Goal: Transaction & Acquisition: Obtain resource

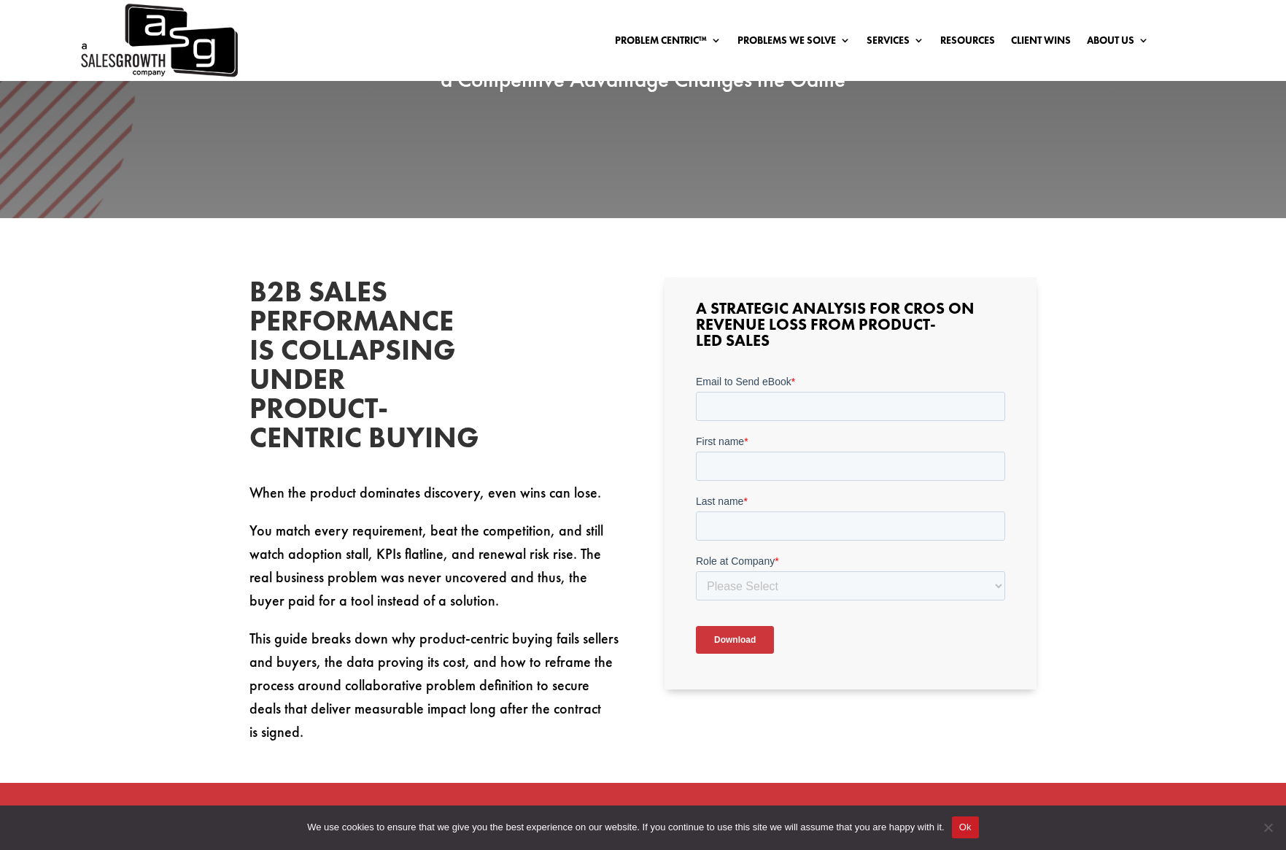
scroll to position [427, 0]
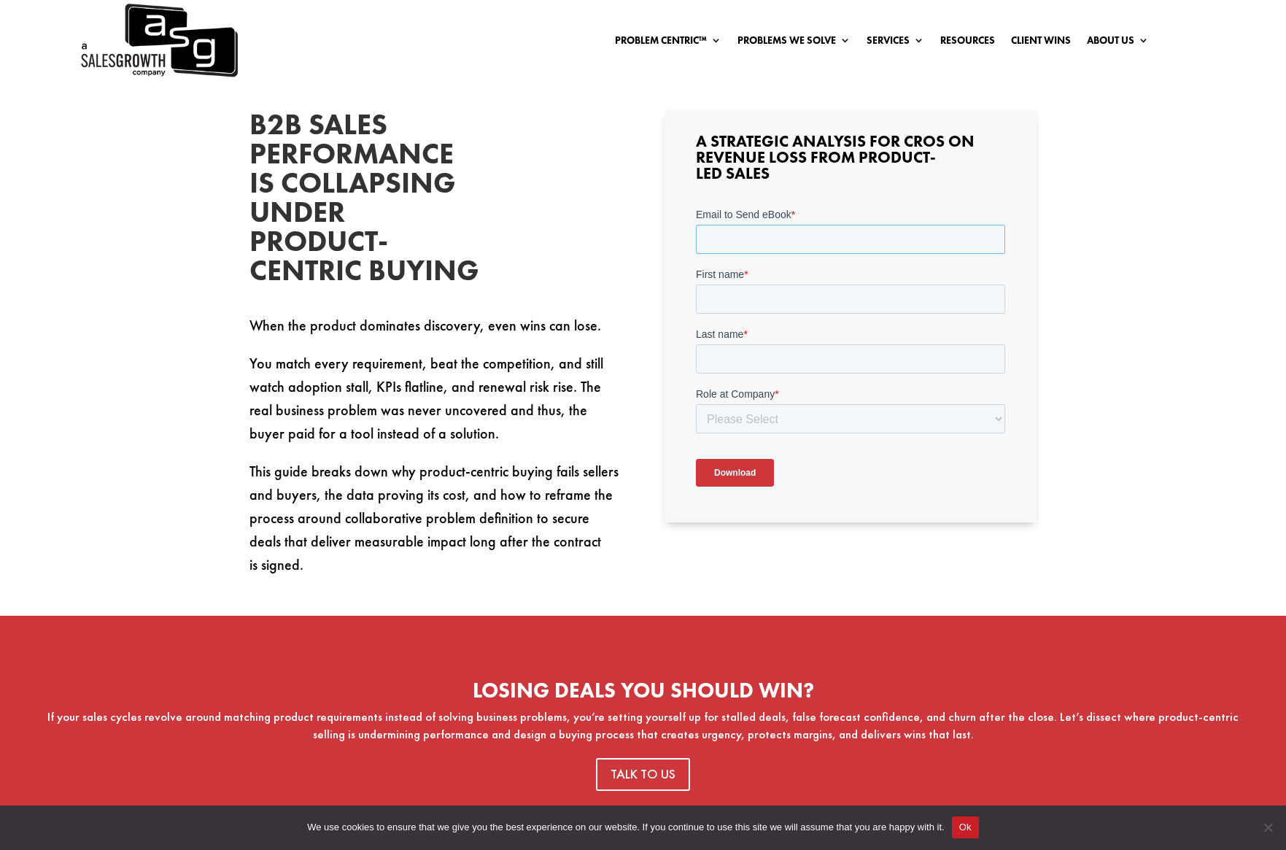
click at [829, 236] on input "Email to Send eBook *" at bounding box center [850, 238] width 309 height 29
click at [813, 249] on input "Email to Send eBook *" at bounding box center [850, 238] width 309 height 29
type input "b"
type input "[EMAIL_ADDRESS][DOMAIN_NAME]"
click at [831, 298] on input "First name *" at bounding box center [850, 298] width 309 height 29
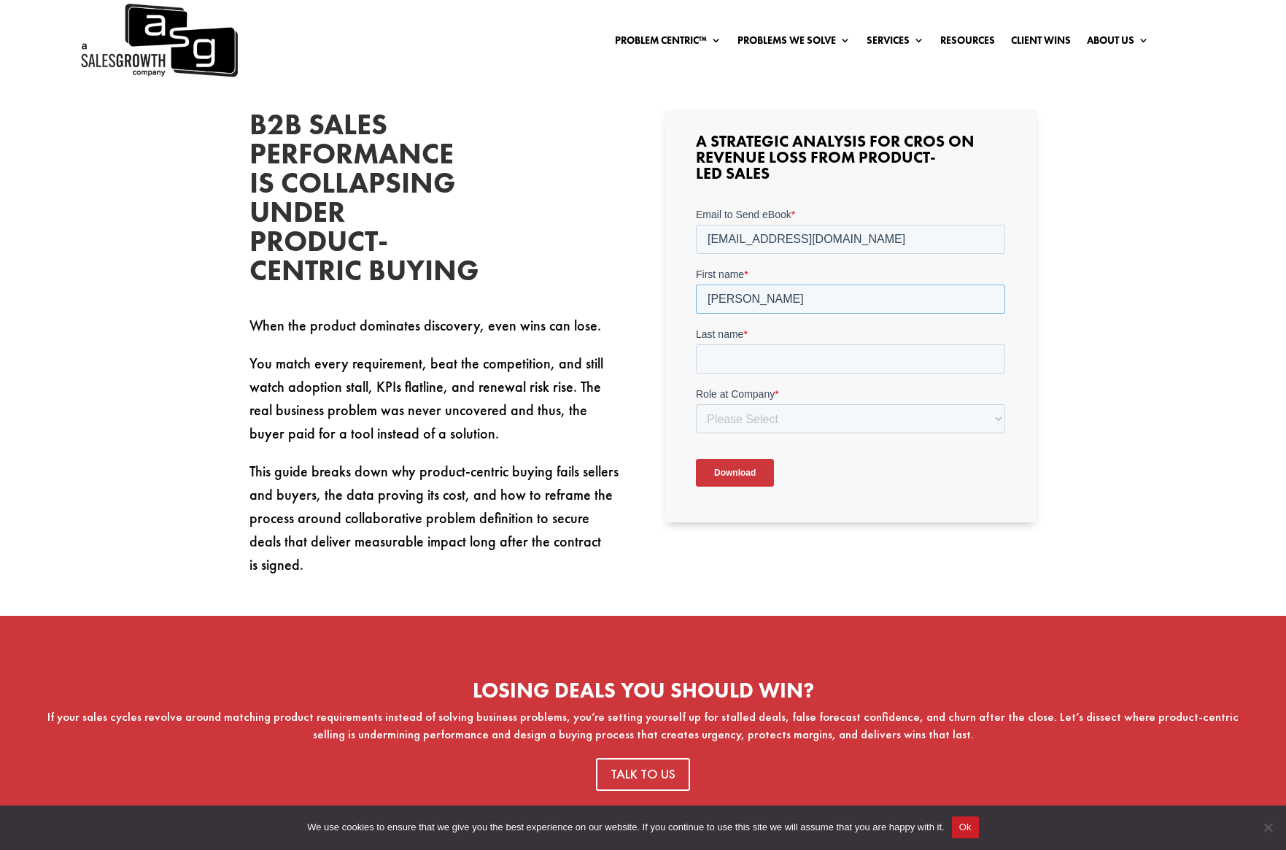
type input "[PERSON_NAME]"
click at [829, 349] on input "Last name *" at bounding box center [850, 358] width 309 height 29
type input "[PERSON_NAME]"
click at [827, 416] on select "Please Select C-Level (CRO, CSO, etc) Senior Leadership (VP of Sales, VP of Ena…" at bounding box center [850, 417] width 309 height 29
select select "Individual Contributor (AE, SDR, CSM, etc)"
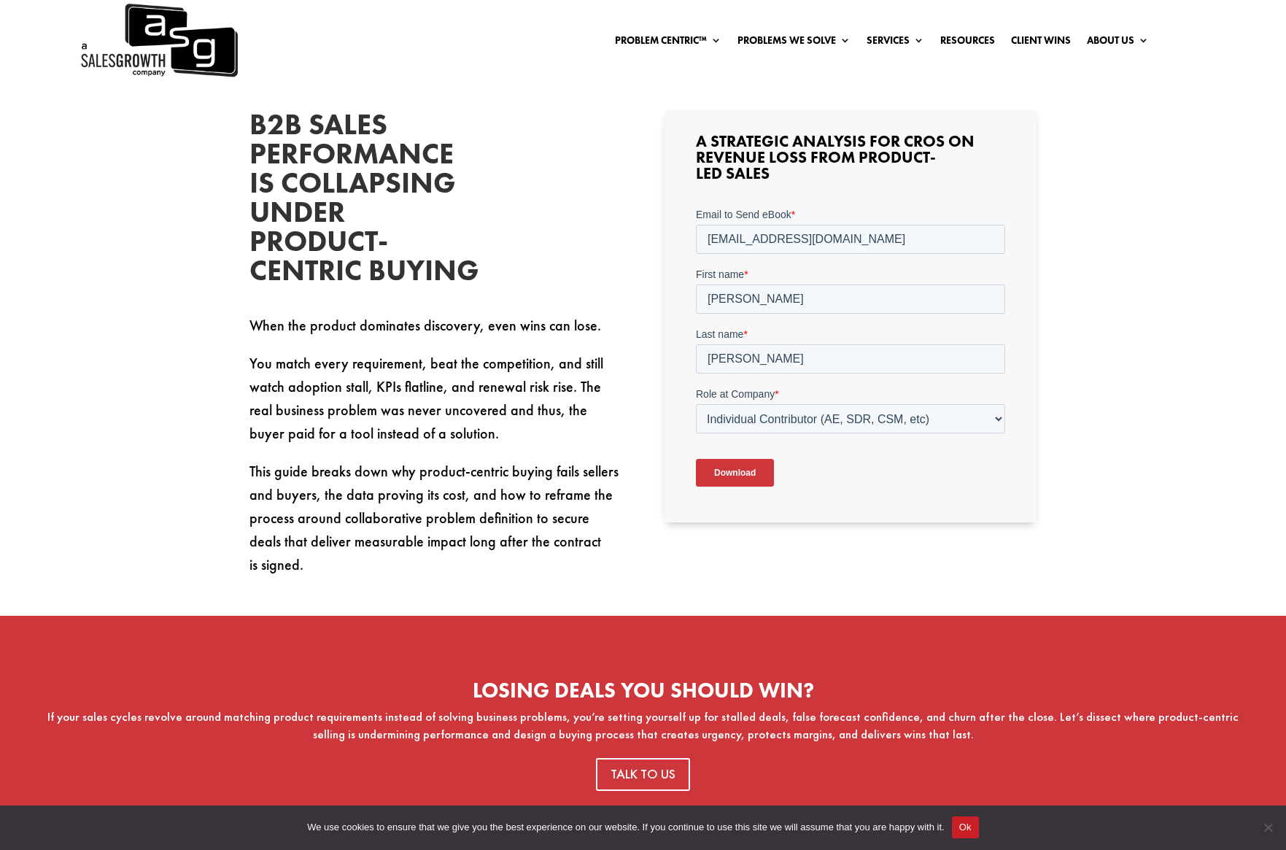
click at [766, 472] on input "Download" at bounding box center [735, 472] width 78 height 28
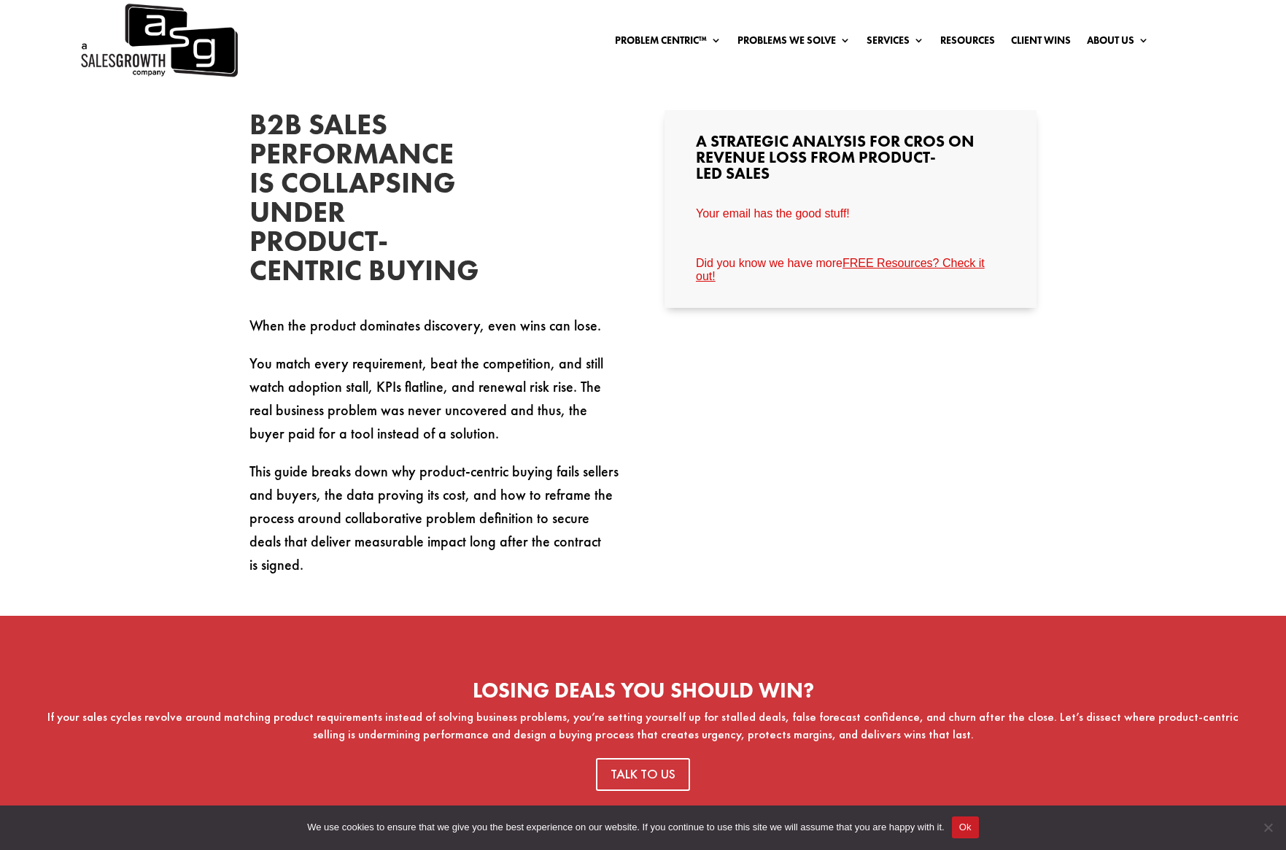
click at [928, 268] on link "FREE Resources? Check it out!" at bounding box center [840, 269] width 289 height 26
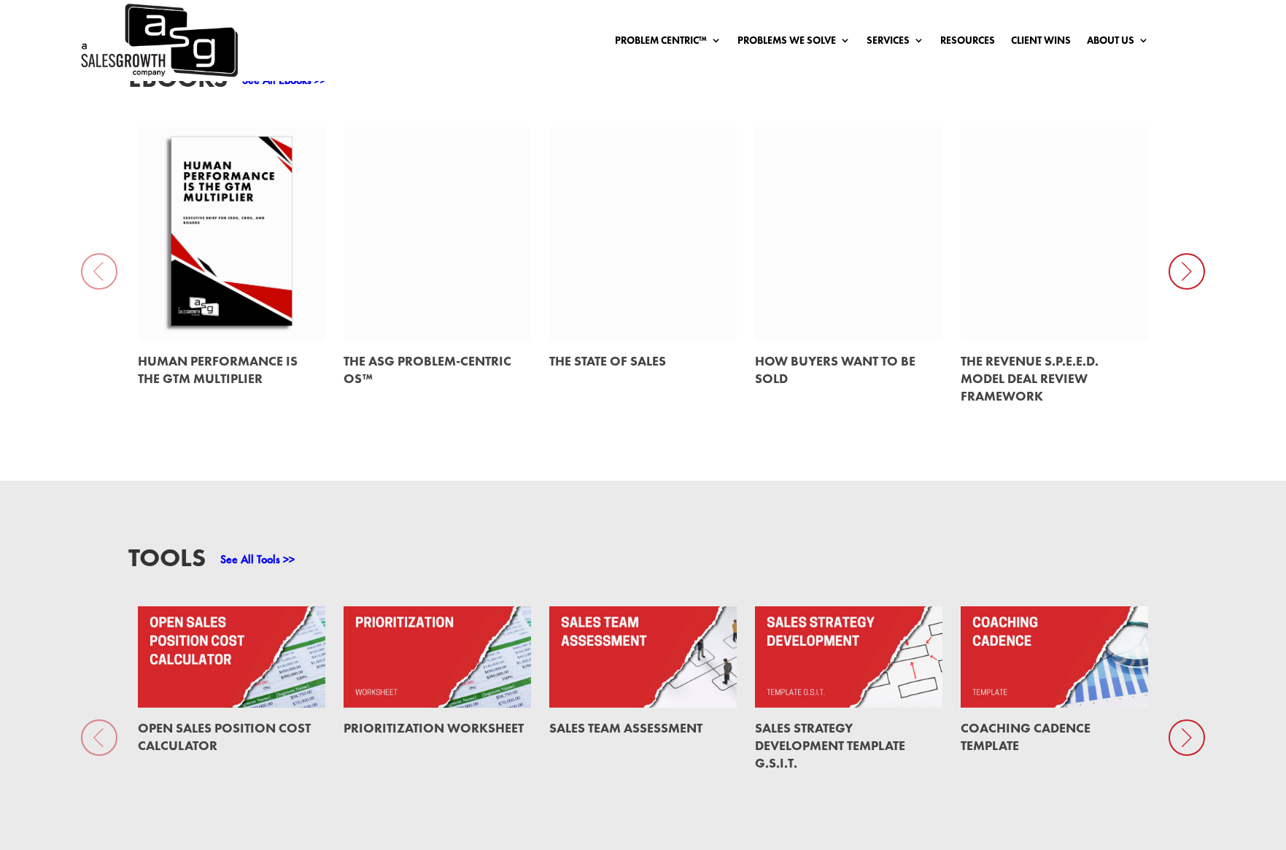
scroll to position [847, 0]
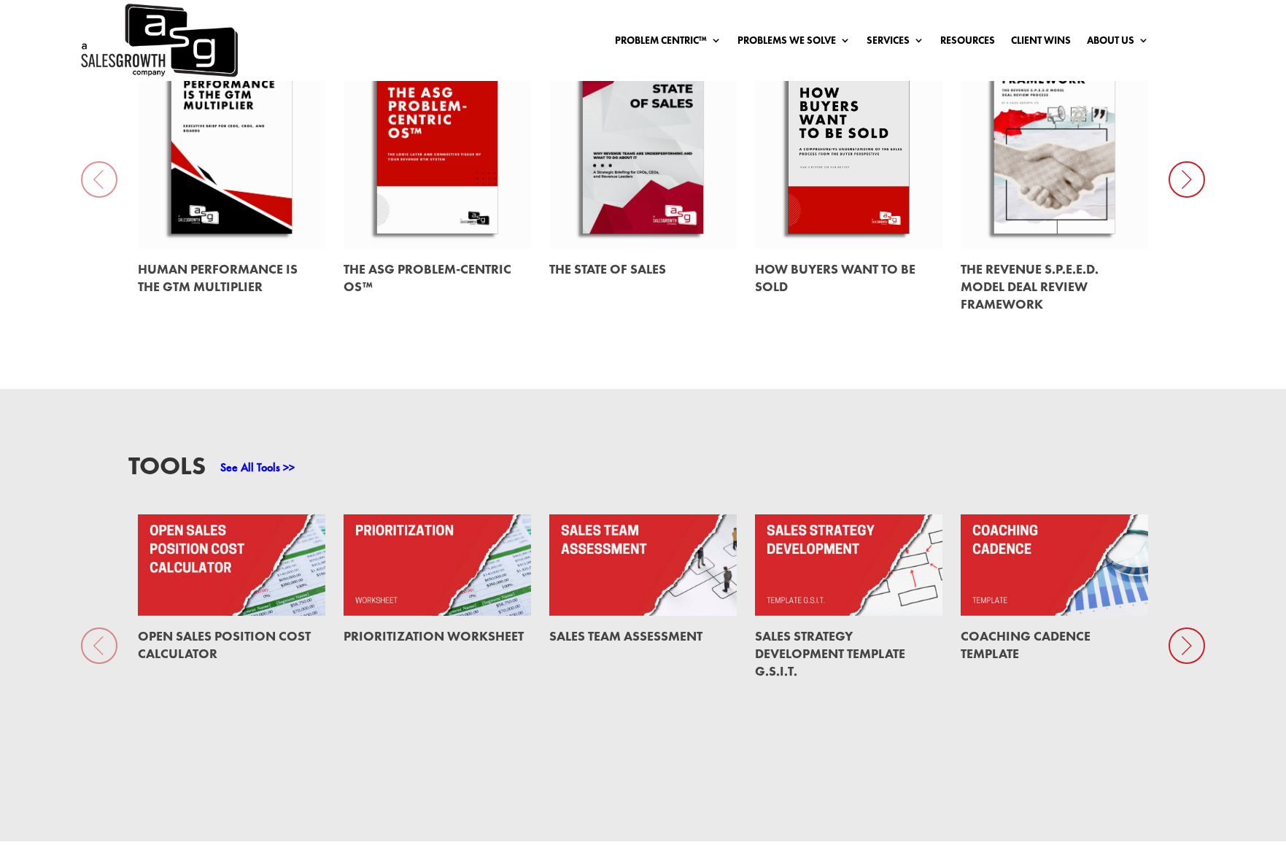
click at [1187, 642] on icon at bounding box center [1186, 645] width 36 height 36
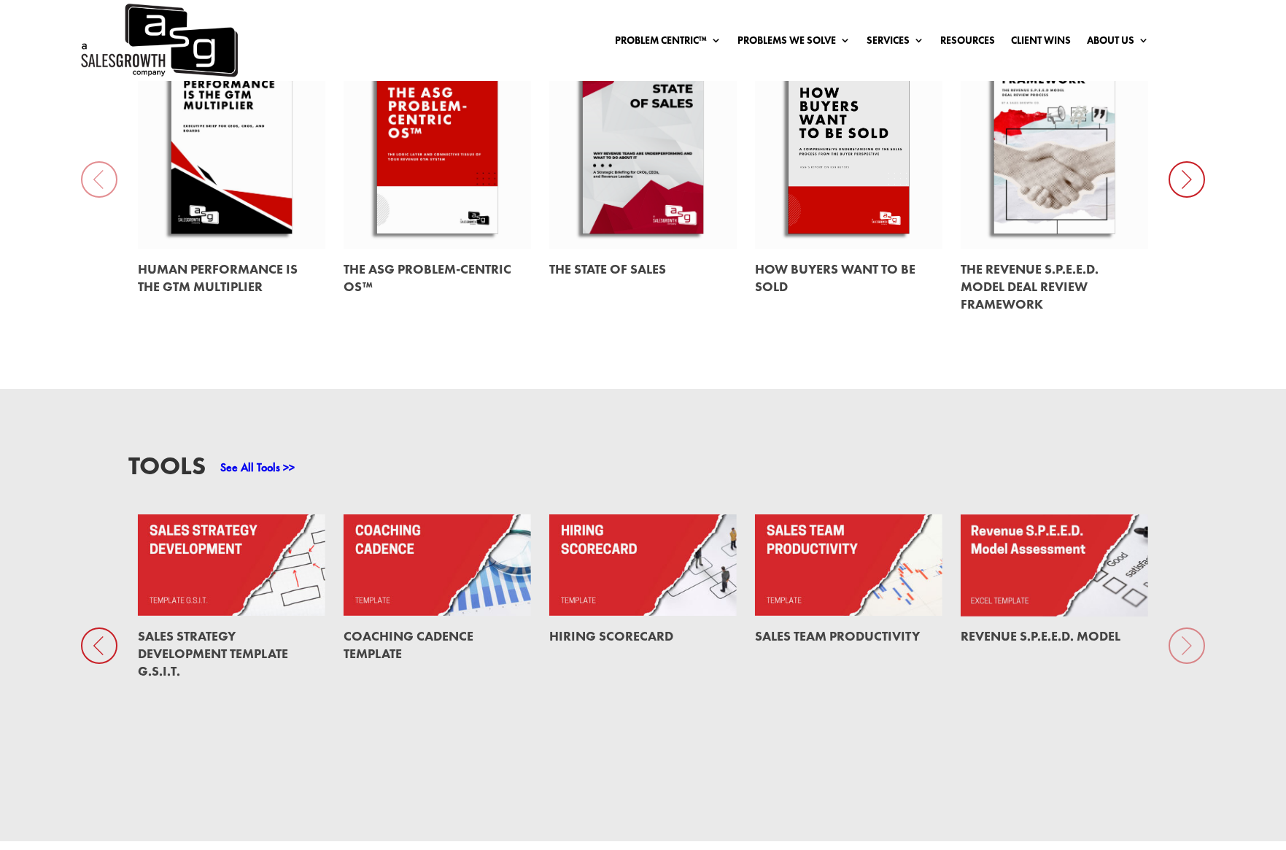
click at [864, 604] on link at bounding box center [848, 565] width 187 height 102
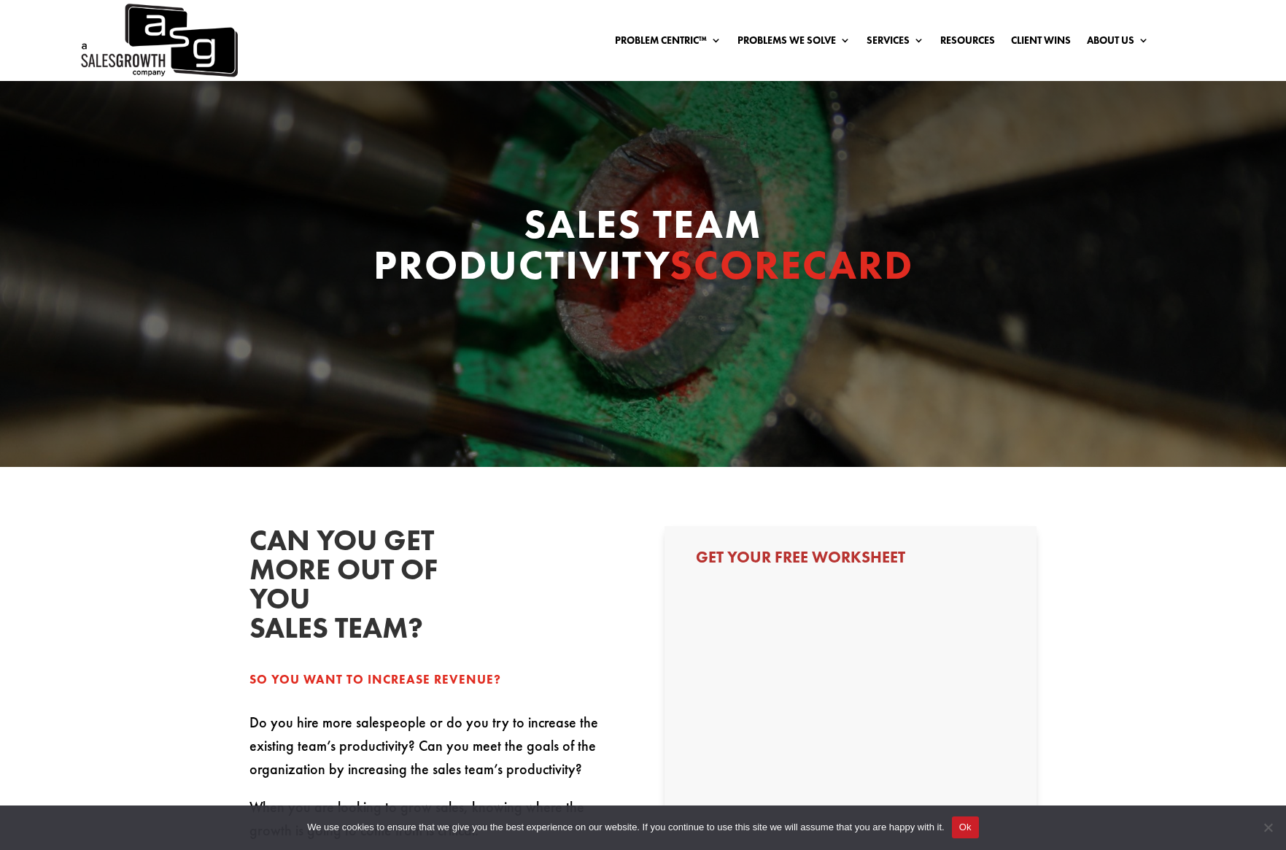
select select "Individual Contributor (AE, SDR, CSM, etc)"
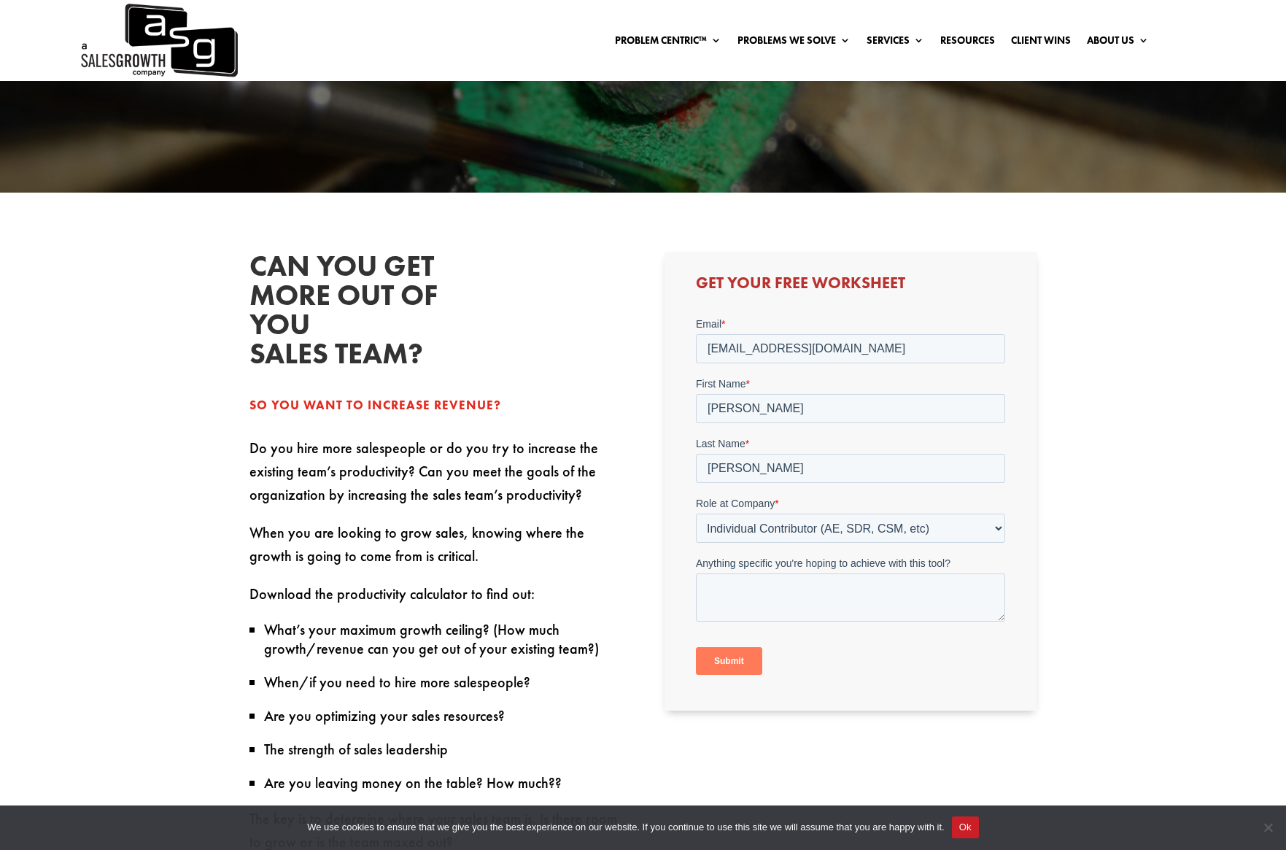
scroll to position [327, 0]
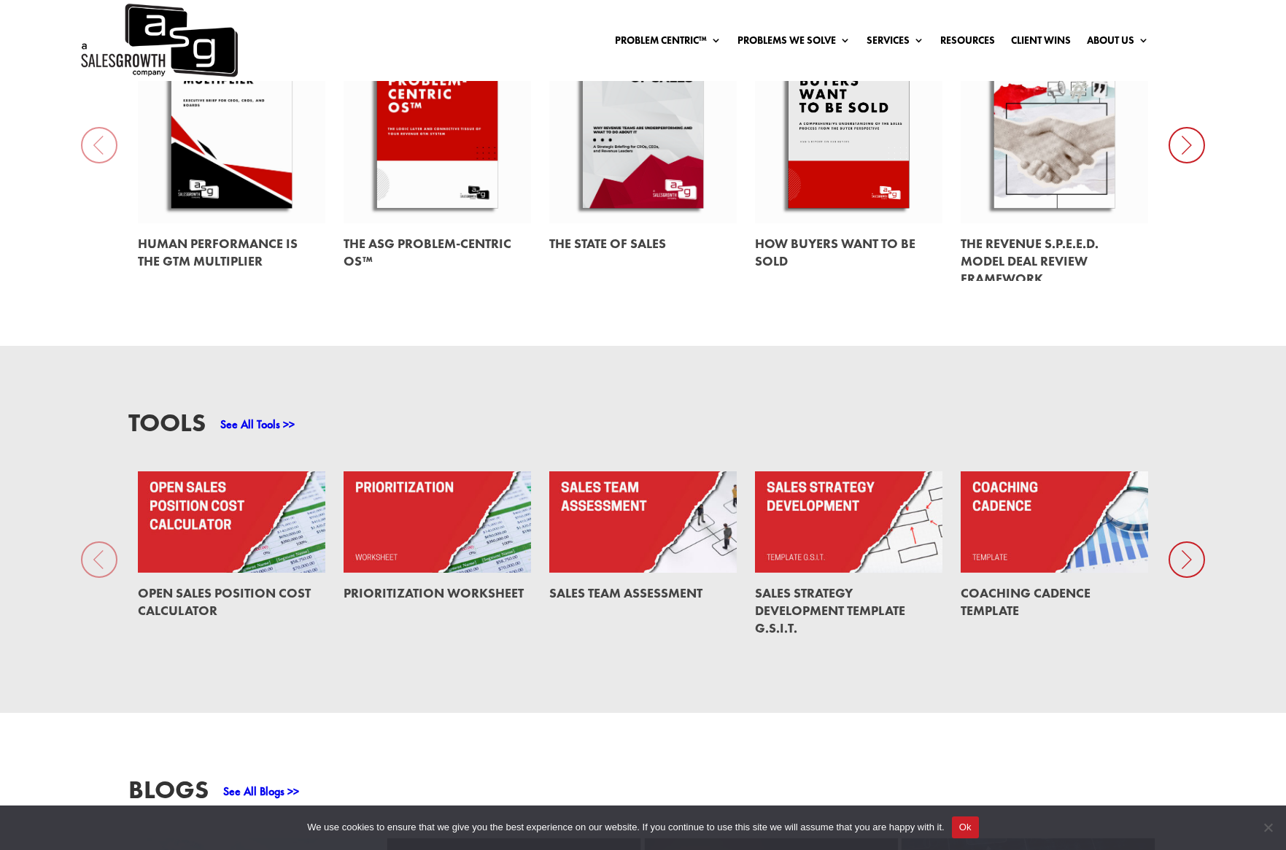
scroll to position [879, 0]
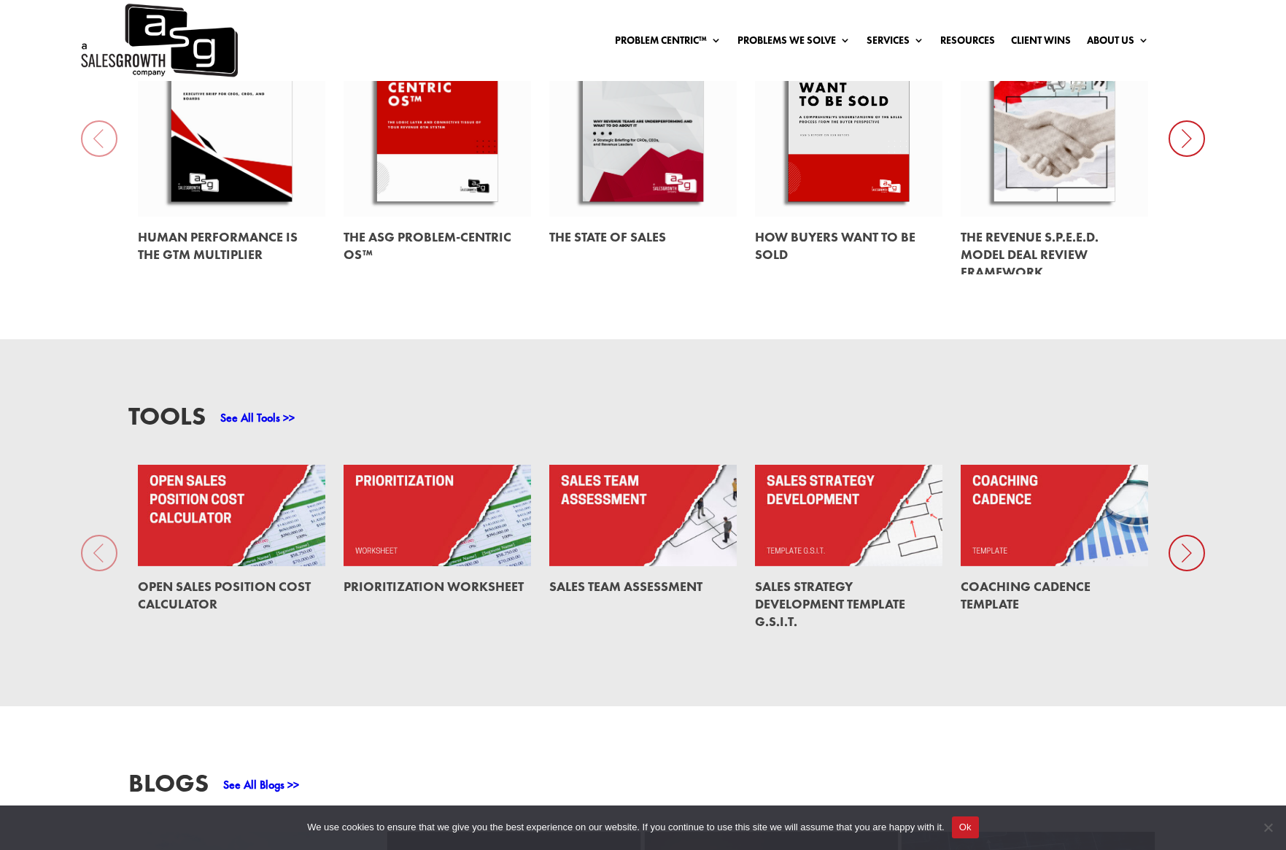
click at [1185, 548] on icon at bounding box center [1186, 553] width 36 height 36
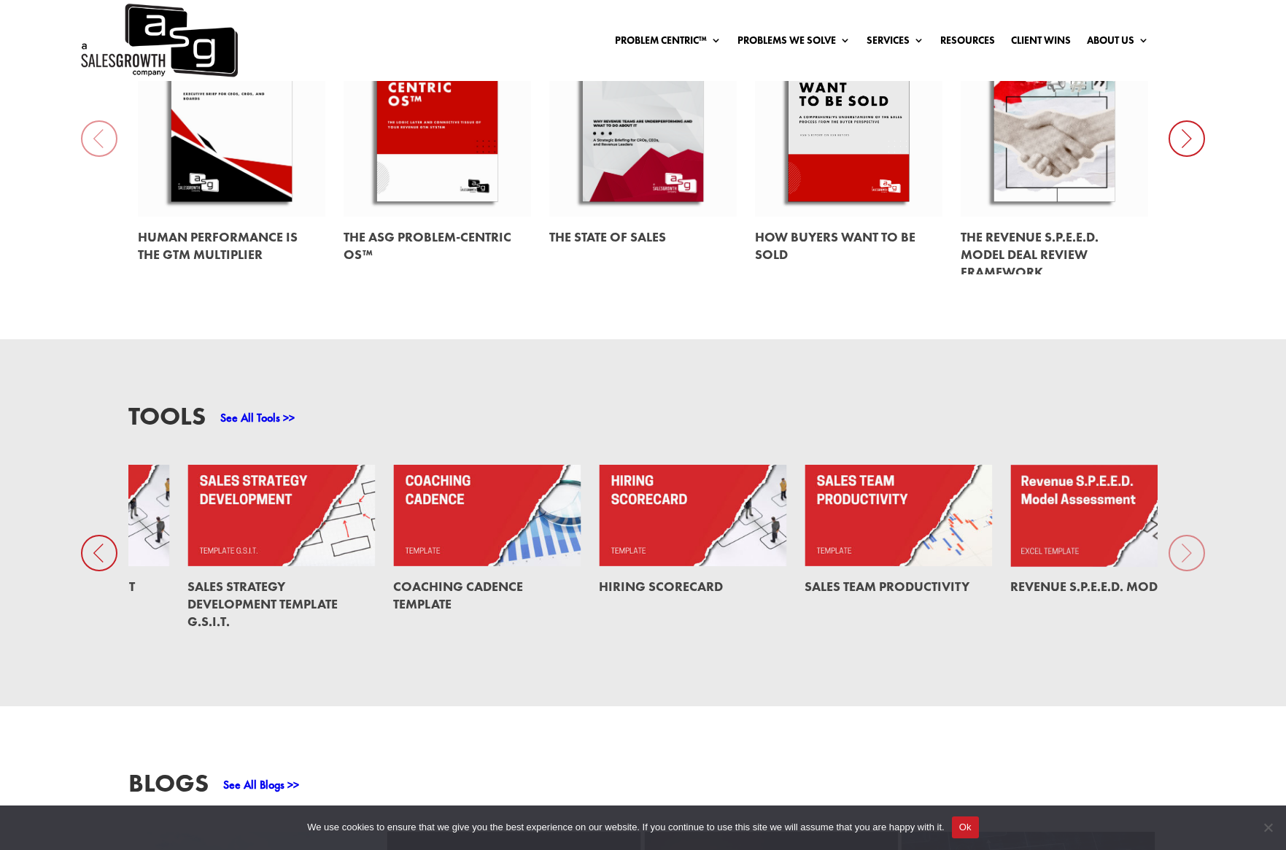
click at [1185, 548] on div "Tools See All Tools >> Open Sales Position Cost Calculator Prioritization Works…" at bounding box center [643, 522] width 1286 height 367
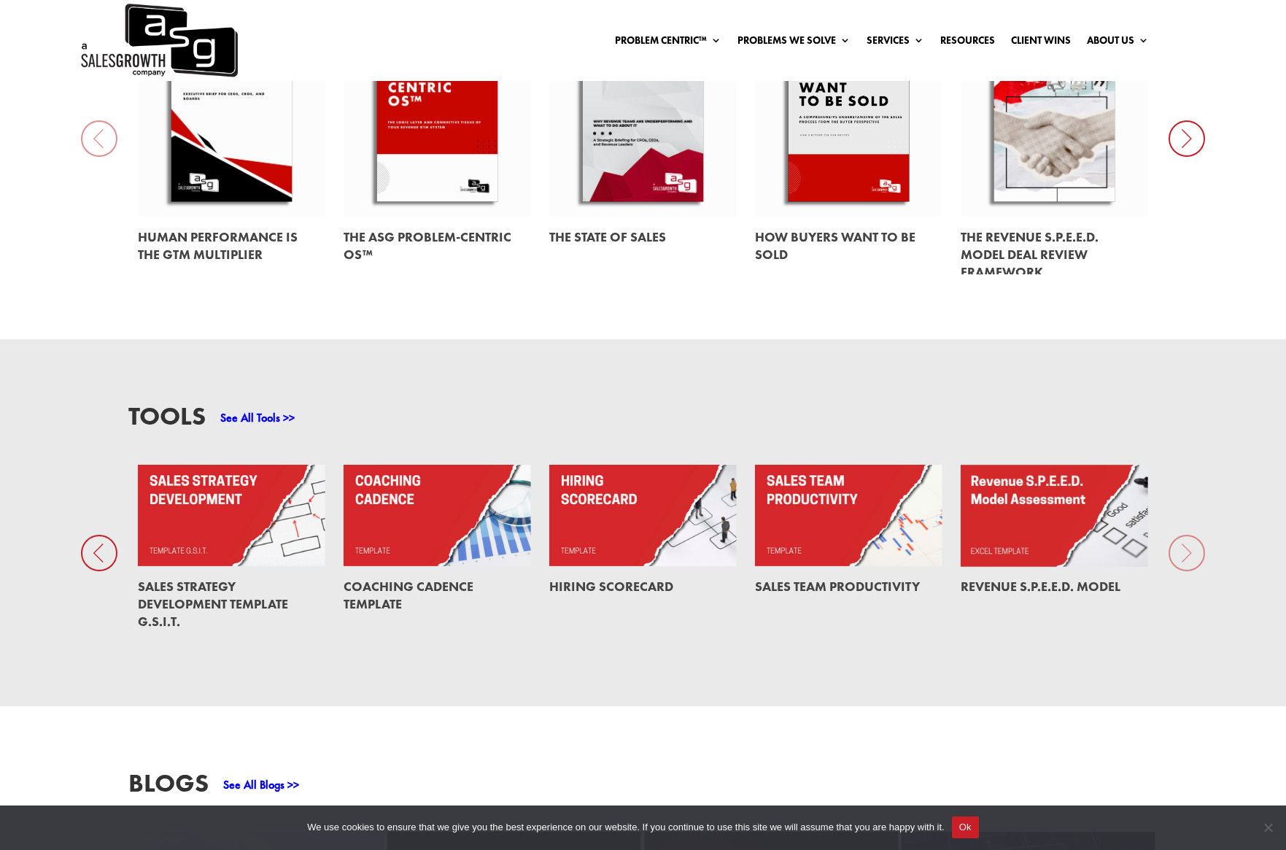
click at [1176, 554] on div "Tools See All Tools >> Open Sales Position Cost Calculator Prioritization Works…" at bounding box center [643, 522] width 1286 height 367
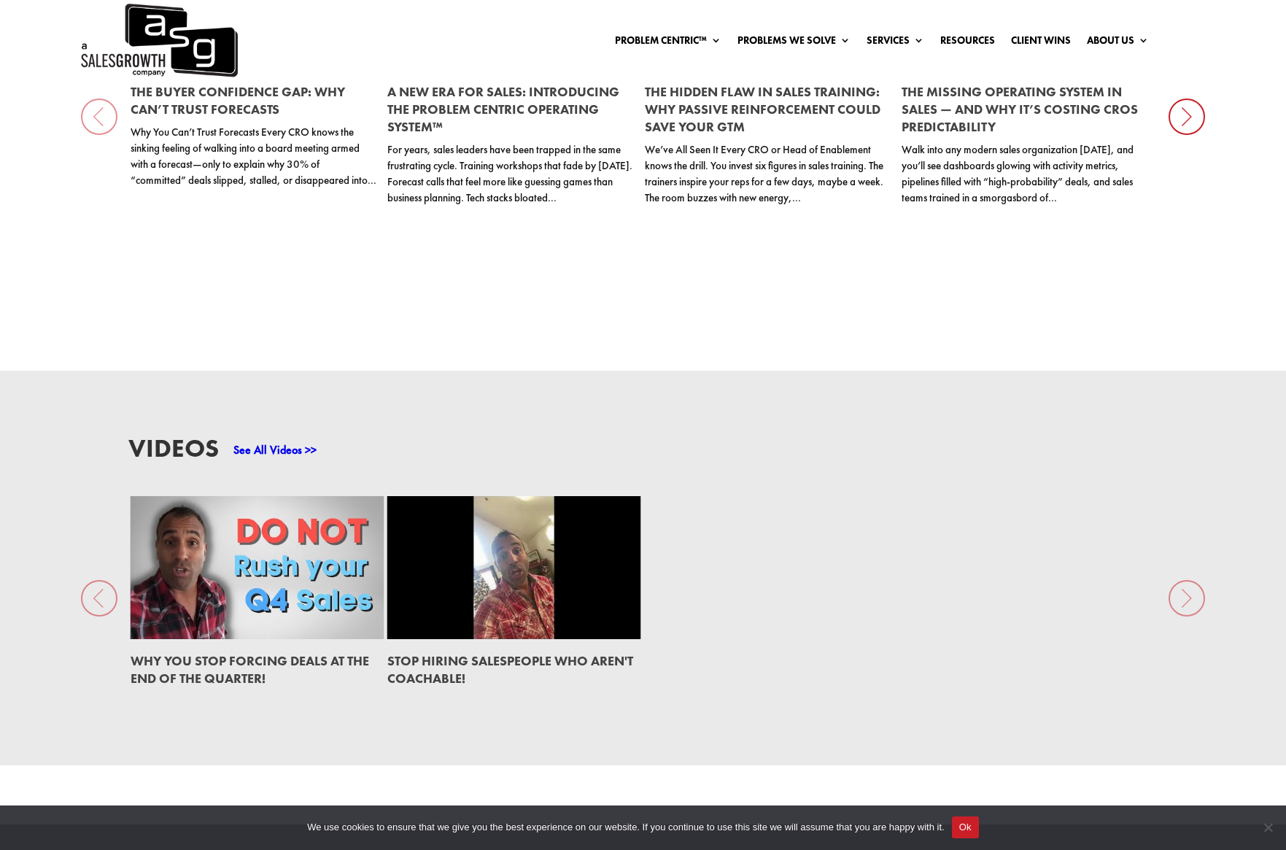
scroll to position [1714, 0]
